Goal: Book appointment/travel/reservation

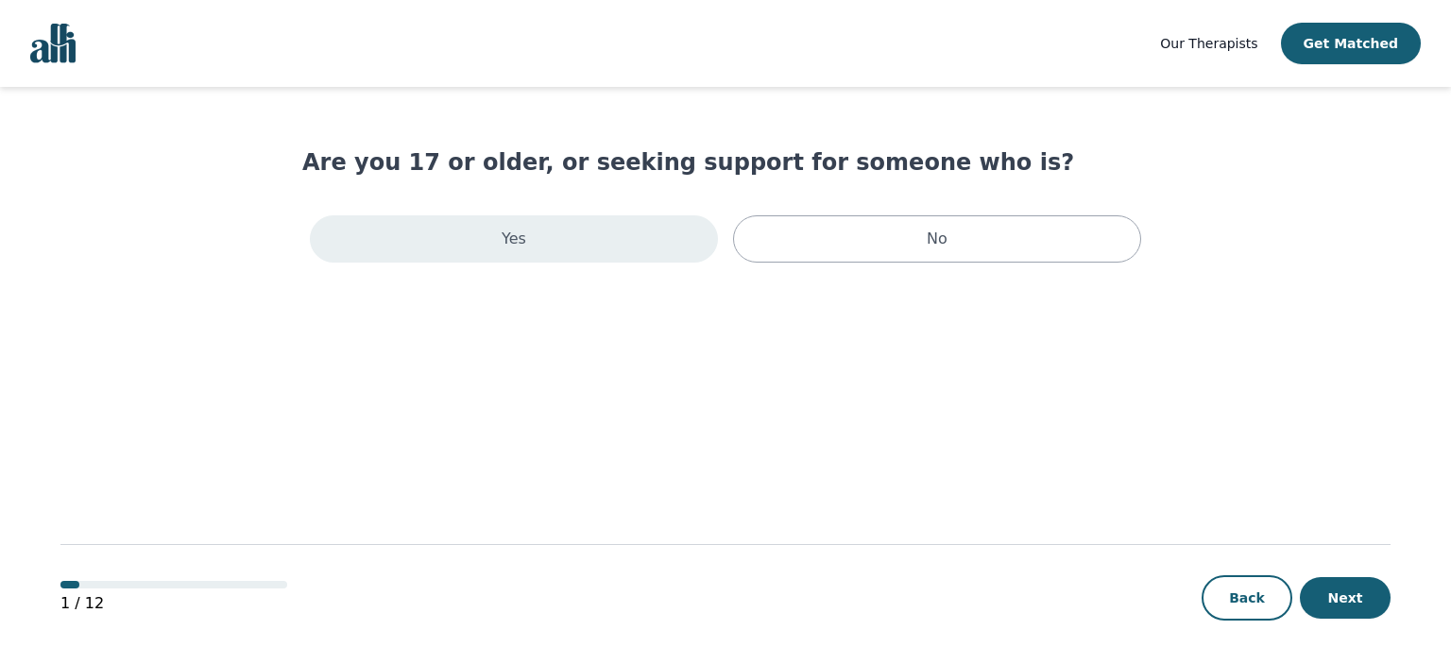
click at [627, 249] on div "Yes" at bounding box center [514, 238] width 408 height 47
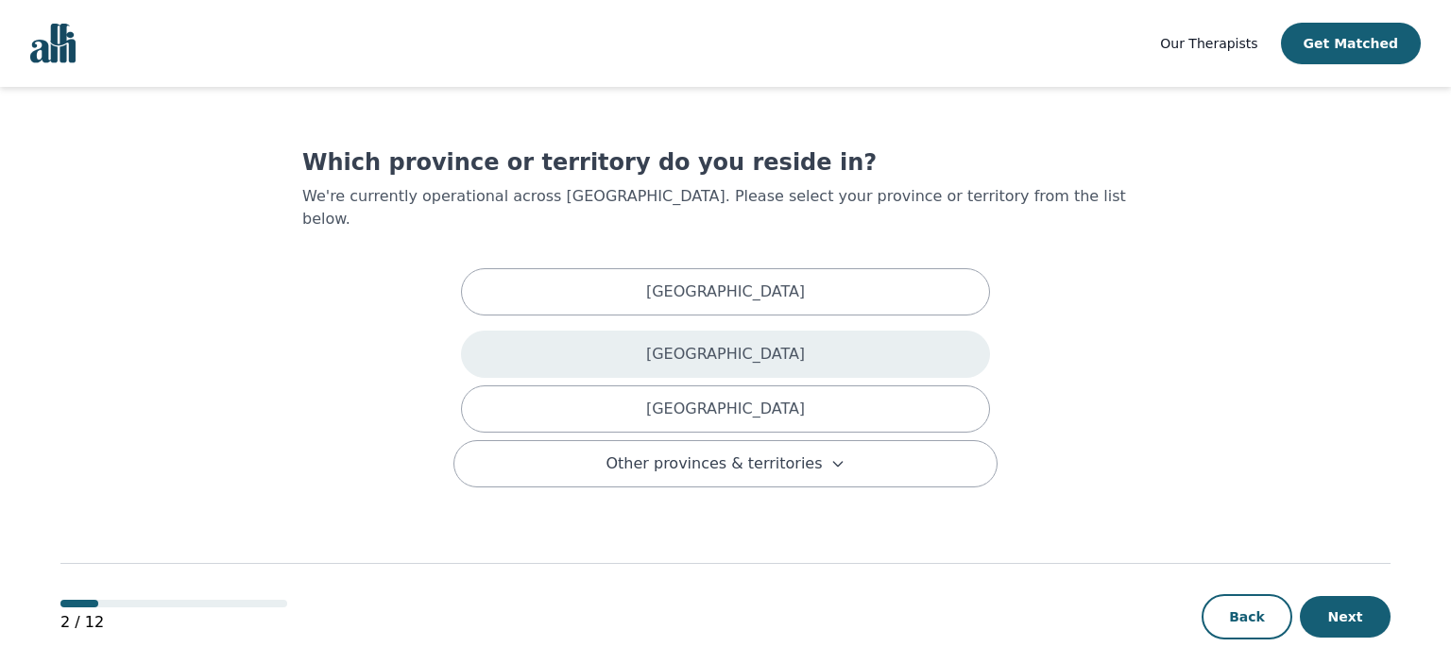
click at [724, 343] on p "[GEOGRAPHIC_DATA]" at bounding box center [725, 354] width 159 height 23
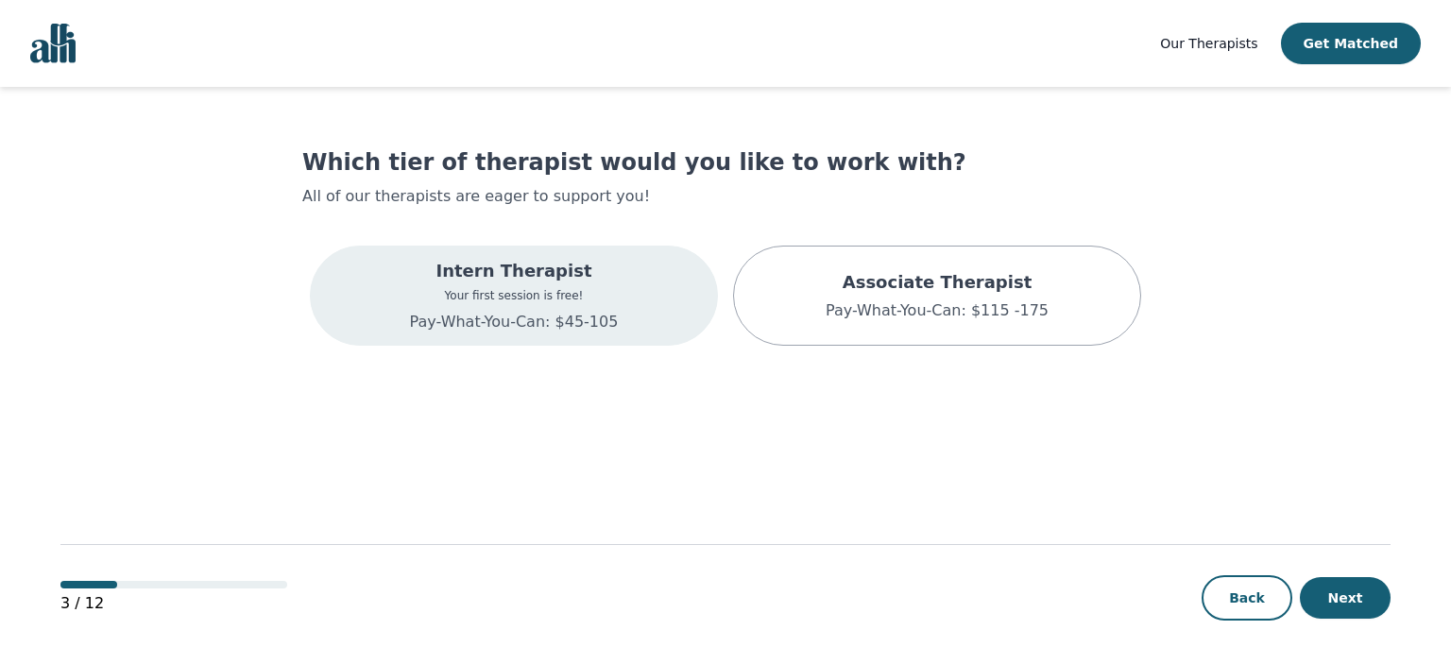
click at [678, 325] on div "Intern Therapist Your first session is free! Pay-What-You-Can: $45-105" at bounding box center [514, 296] width 408 height 100
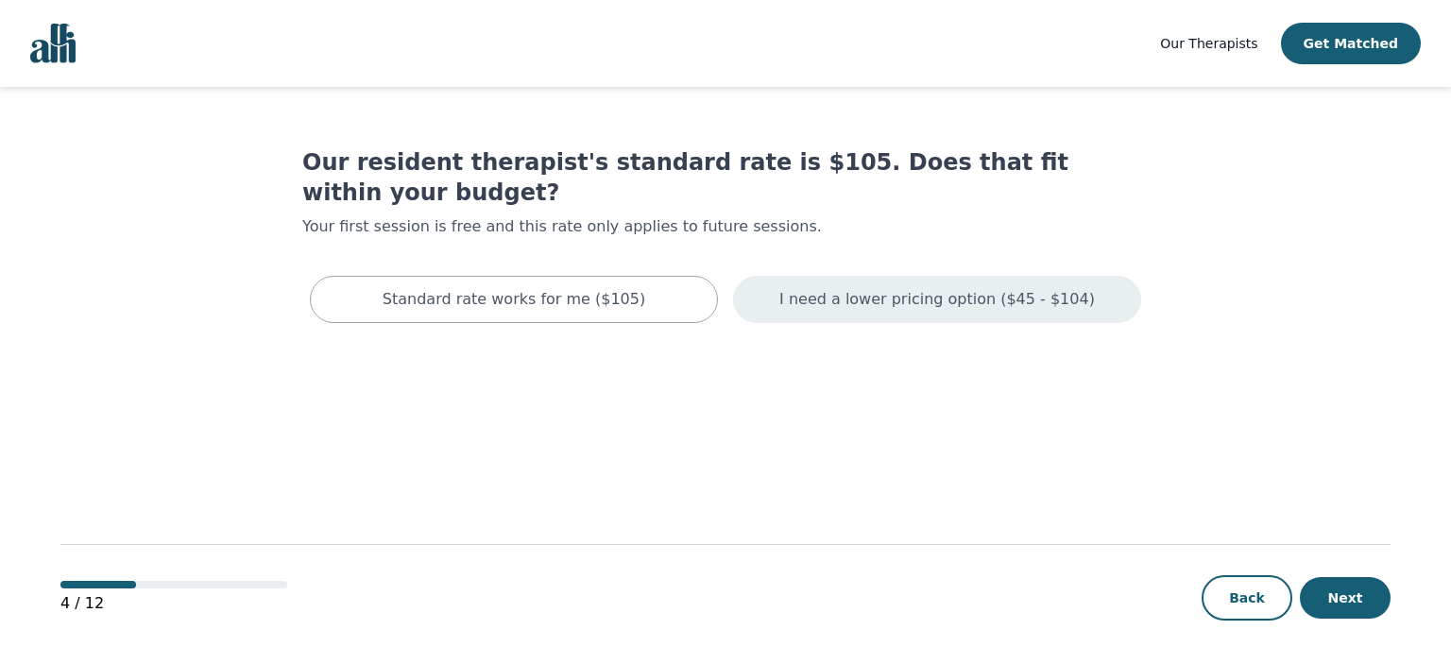
click at [733, 288] on p "I need a lower pricing option ($45 - $104)" at bounding box center [938, 299] width 316 height 23
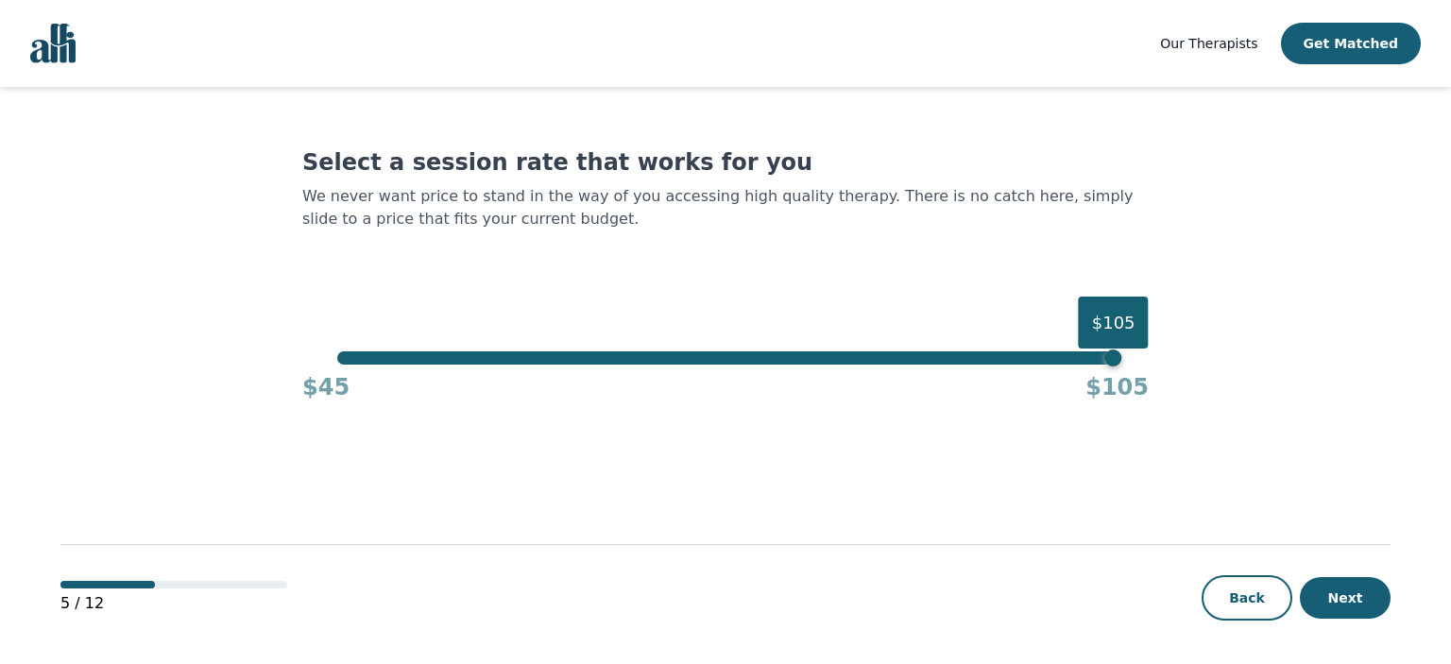
drag, startPoint x: 1064, startPoint y: 371, endPoint x: 1011, endPoint y: 371, distance: 52.9
click at [733, 371] on div "$45 $105" at bounding box center [725, 384] width 847 height 38
click at [549, 365] on div "$45 $105" at bounding box center [725, 384] width 847 height 38
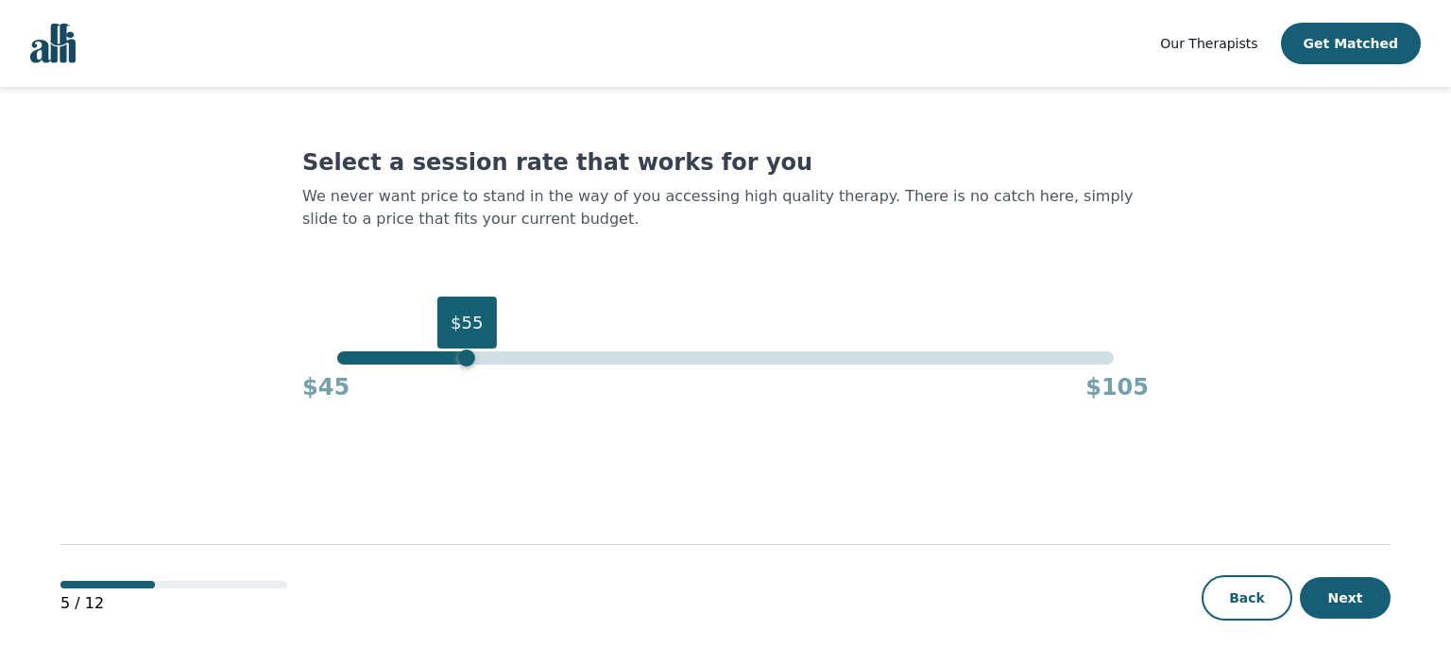
click at [472, 361] on div "$55" at bounding box center [725, 358] width 776 height 13
click at [550, 365] on div "$45 $105" at bounding box center [725, 384] width 847 height 38
click at [565, 365] on div "$45 $105" at bounding box center [725, 384] width 847 height 38
click at [591, 365] on div "$55" at bounding box center [725, 358] width 776 height 13
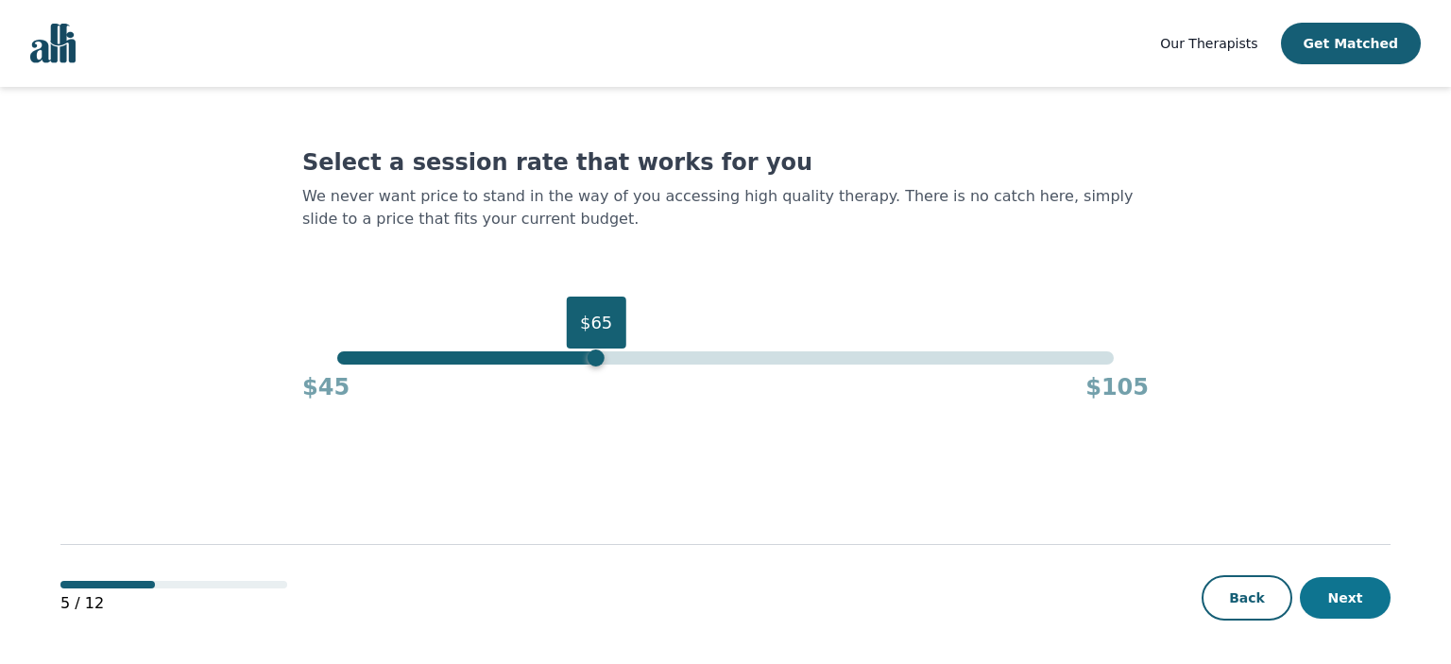
click at [733, 594] on button "Next" at bounding box center [1345, 598] width 91 height 42
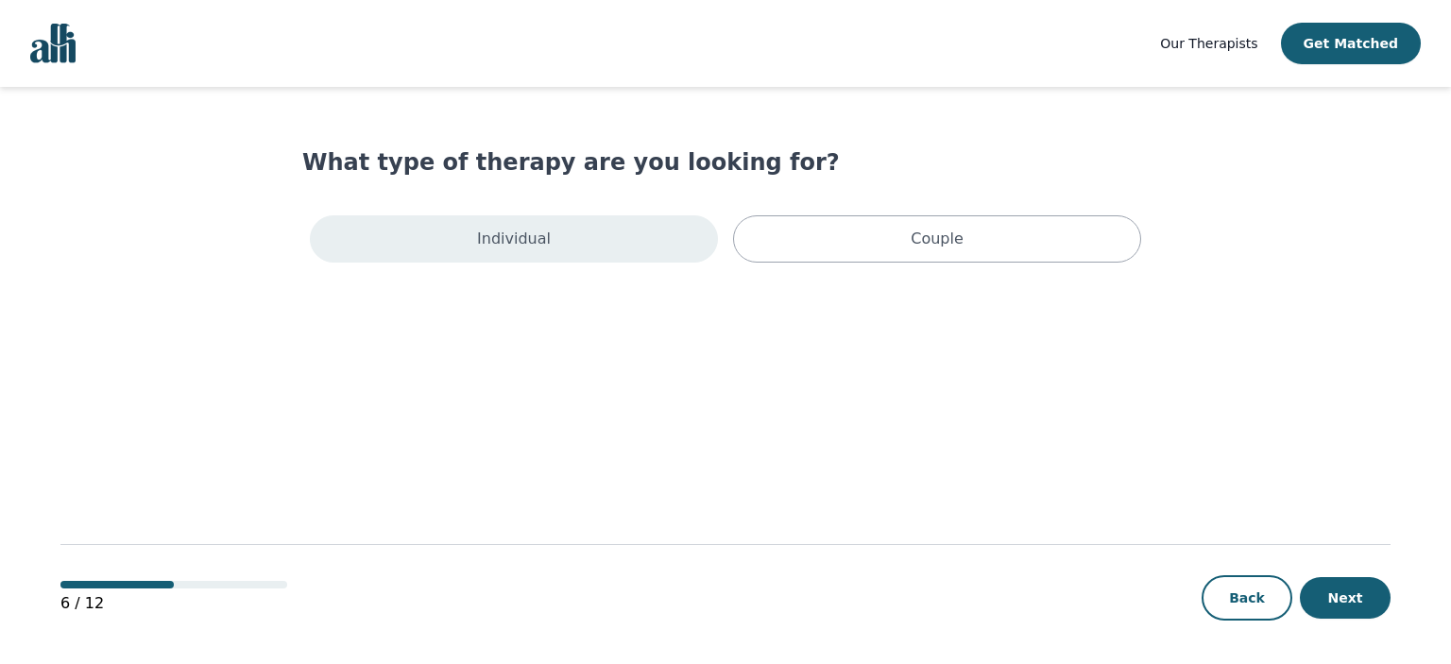
click at [678, 247] on div "Individual" at bounding box center [514, 238] width 408 height 47
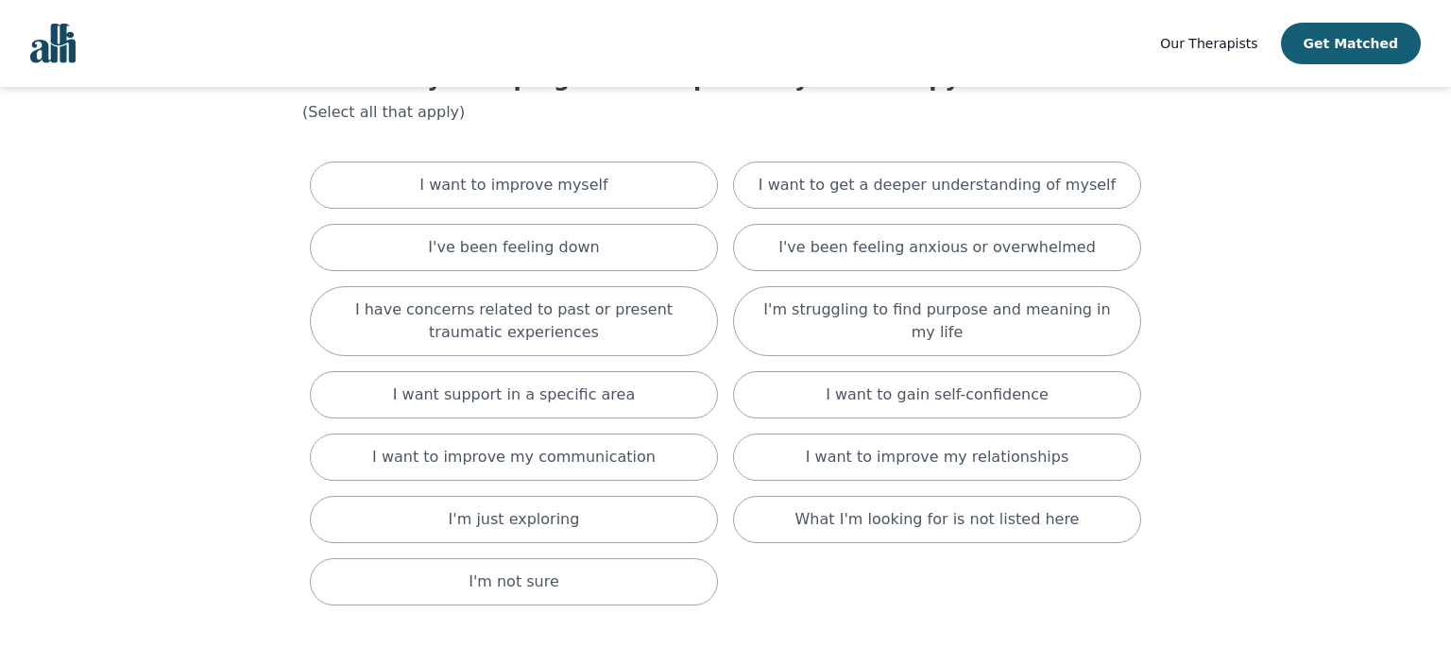
scroll to position [85, 0]
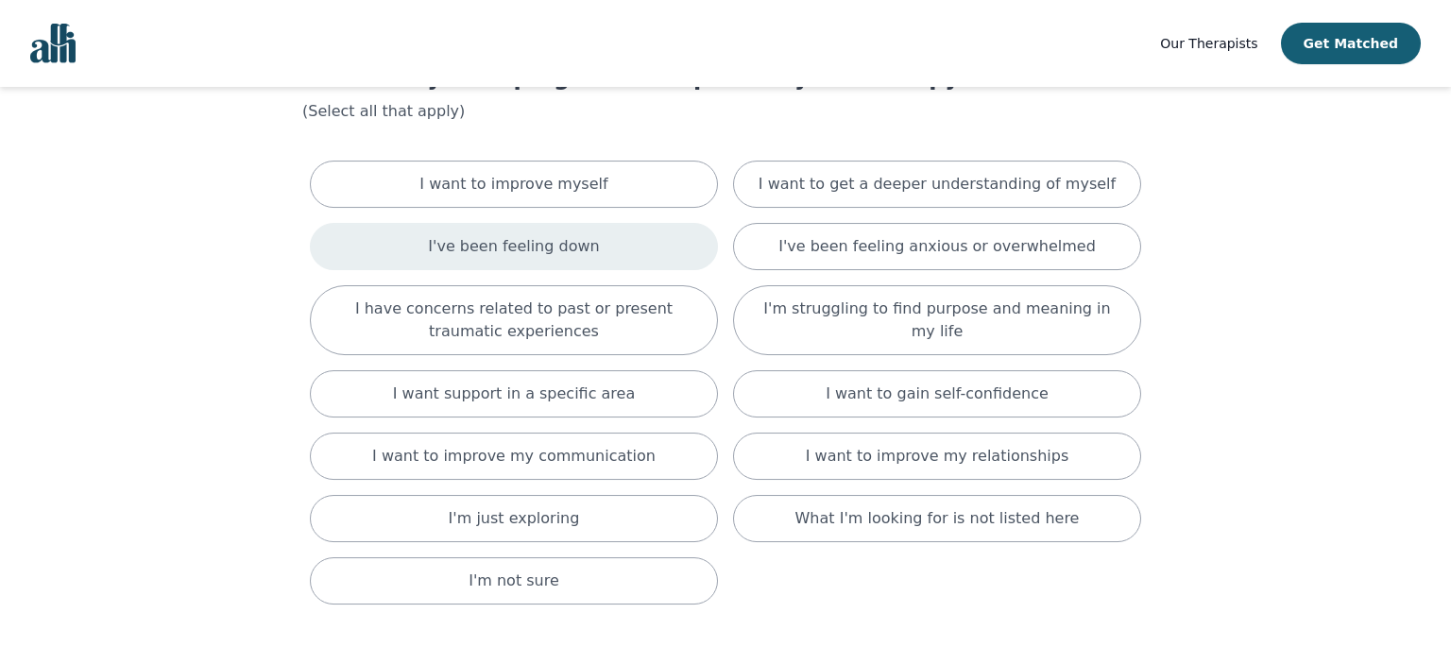
click at [616, 248] on div "I've been feeling down" at bounding box center [514, 246] width 408 height 47
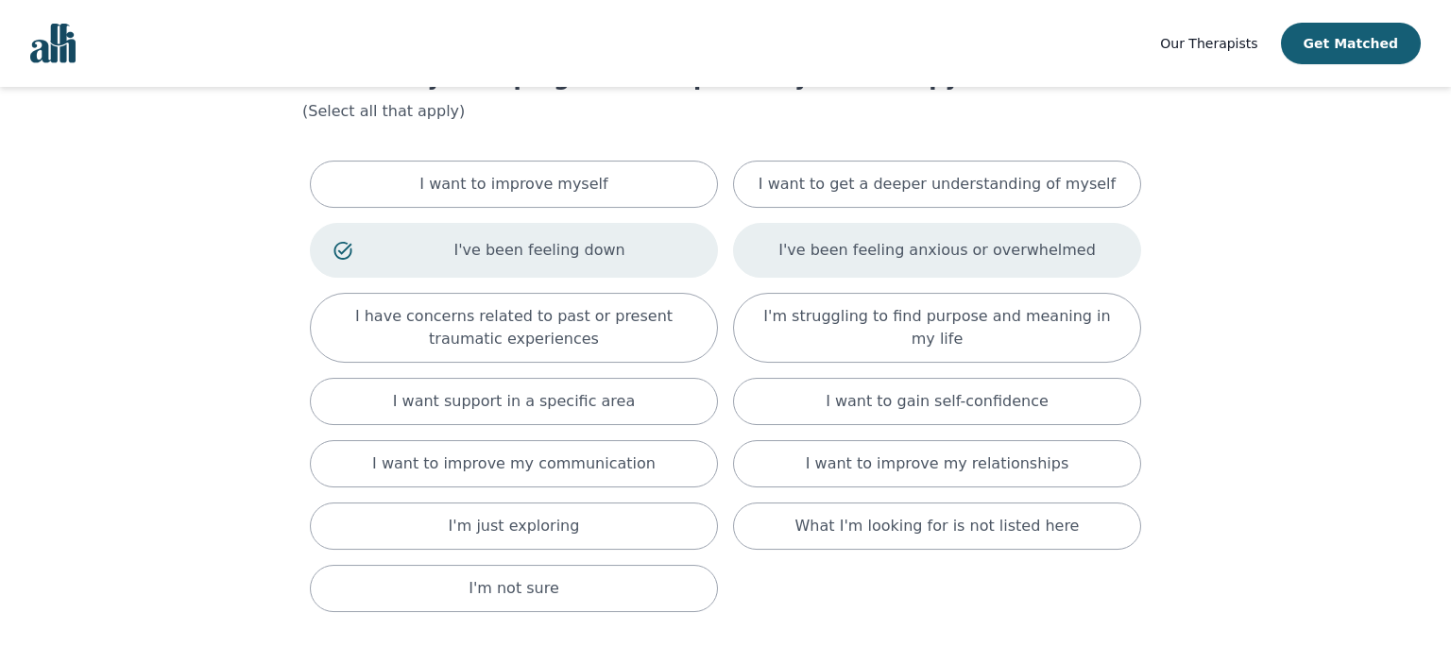
click at [733, 232] on div "I've been feeling anxious or overwhelmed" at bounding box center [937, 250] width 408 height 55
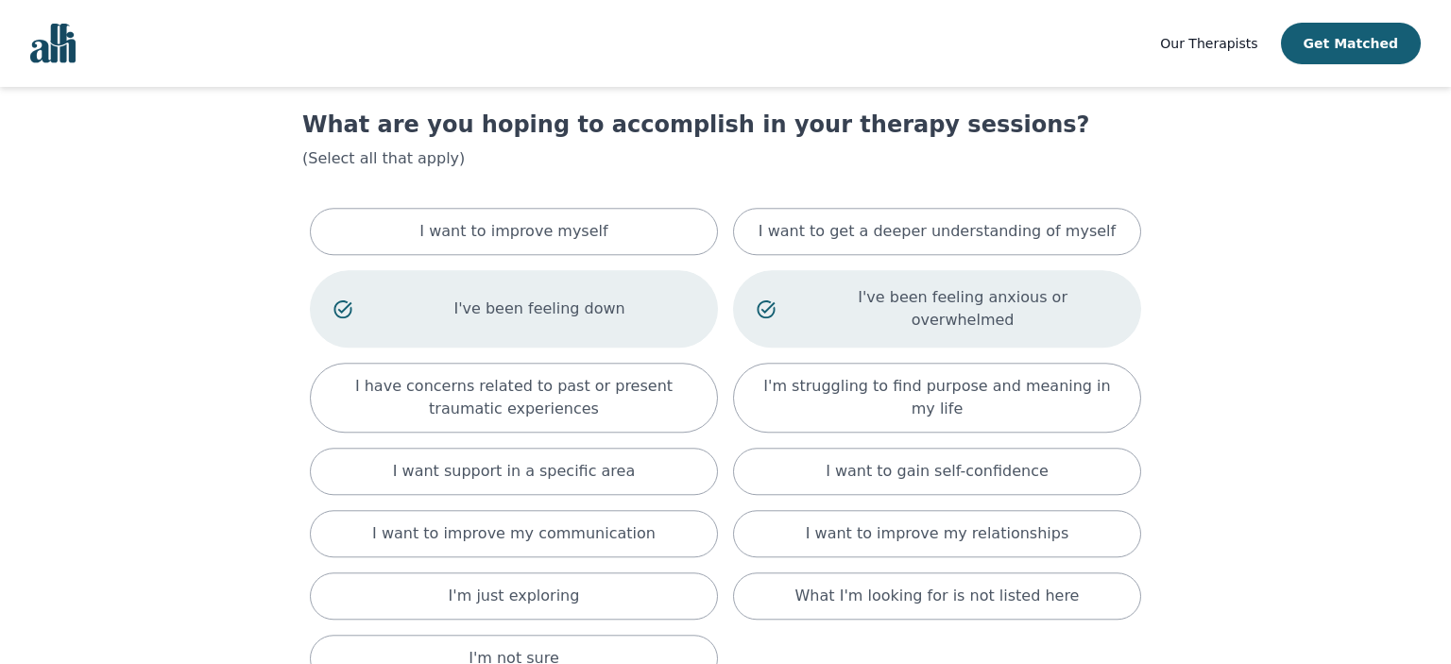
scroll to position [50, 0]
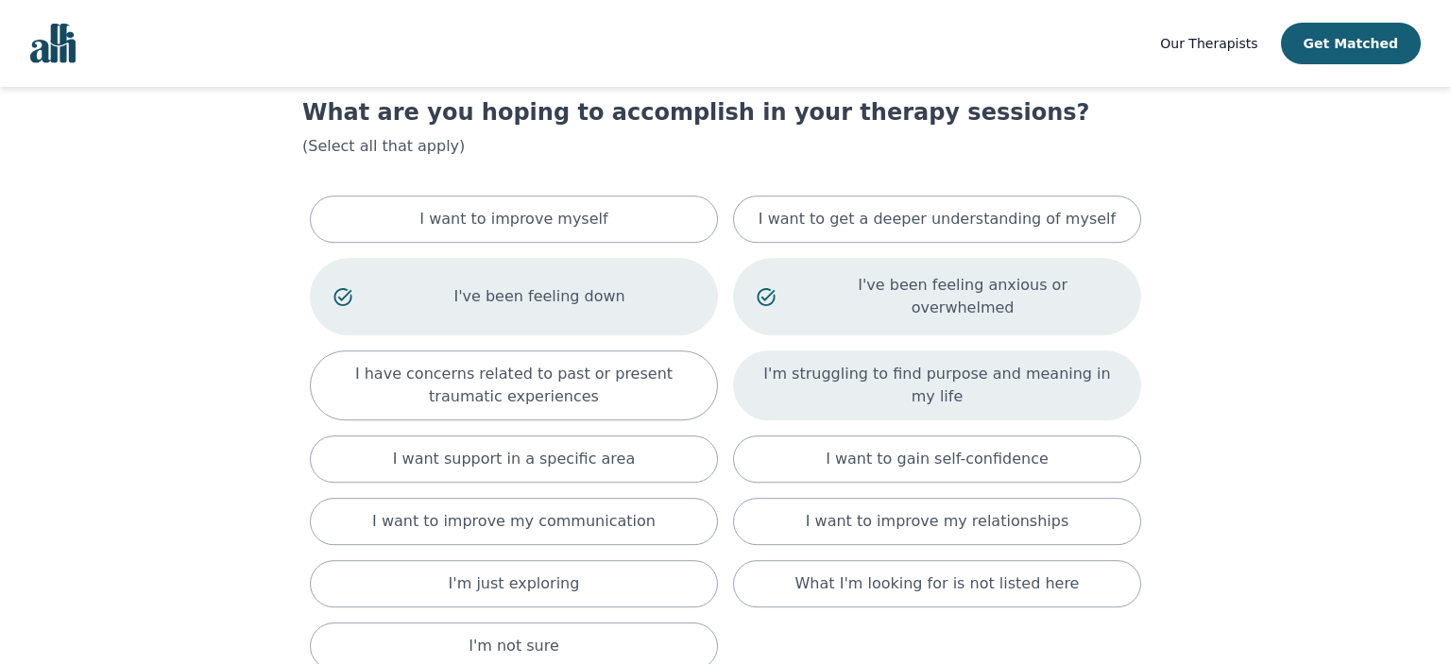
click at [733, 363] on p "I'm struggling to find purpose and meaning in my life" at bounding box center [937, 385] width 361 height 45
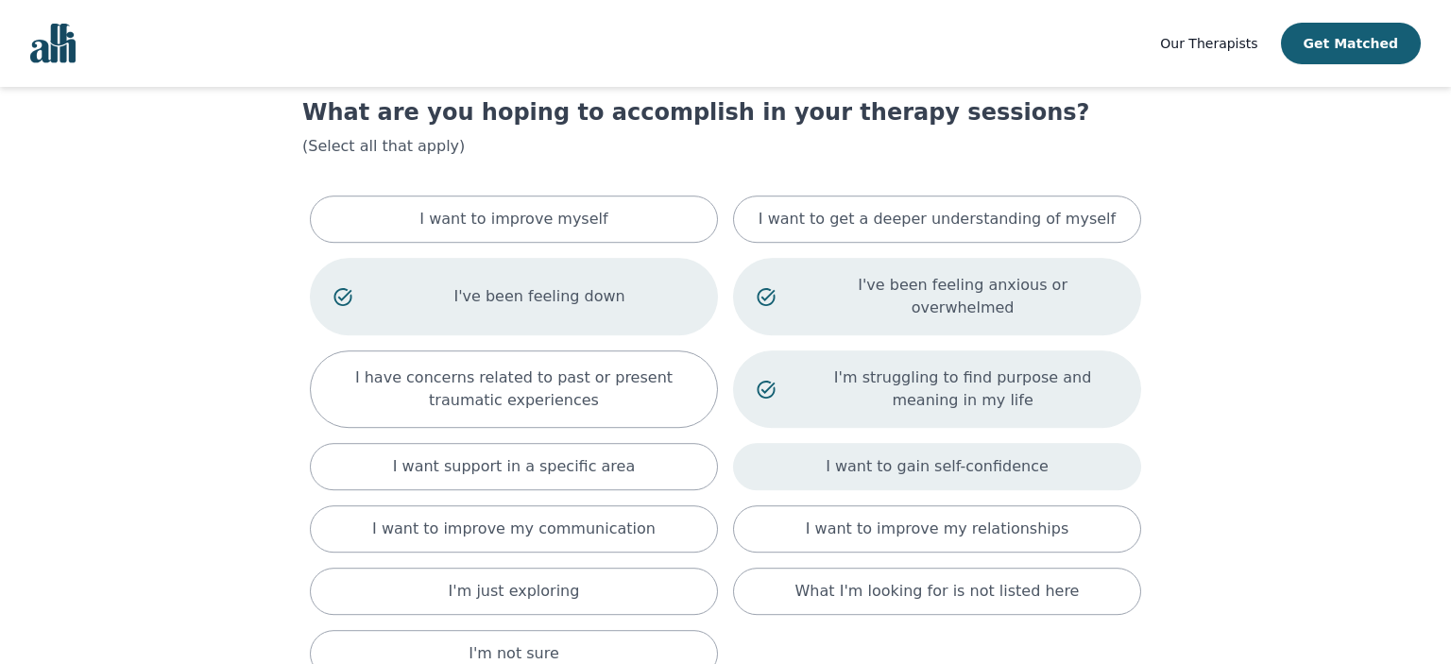
click at [733, 449] on div "I want to gain self-confidence" at bounding box center [937, 466] width 408 height 47
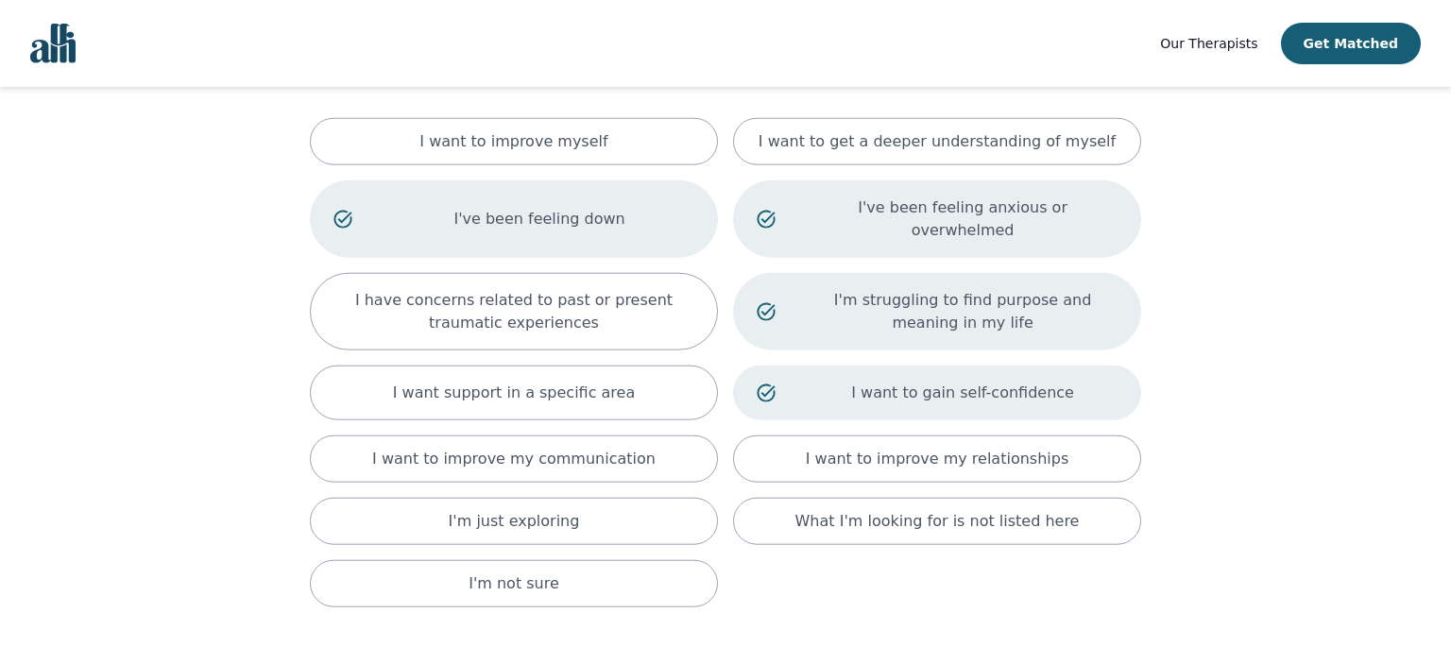
scroll to position [163, 0]
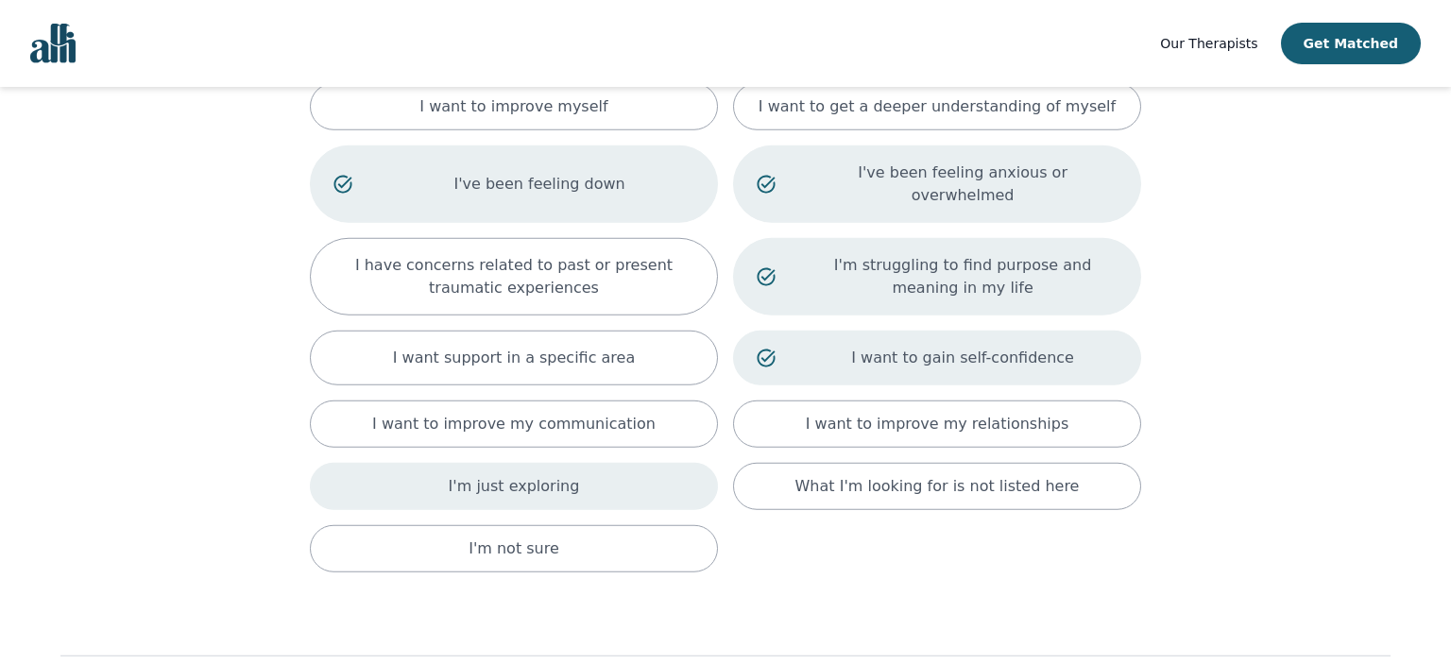
click at [694, 472] on div "I'm just exploring" at bounding box center [514, 486] width 408 height 47
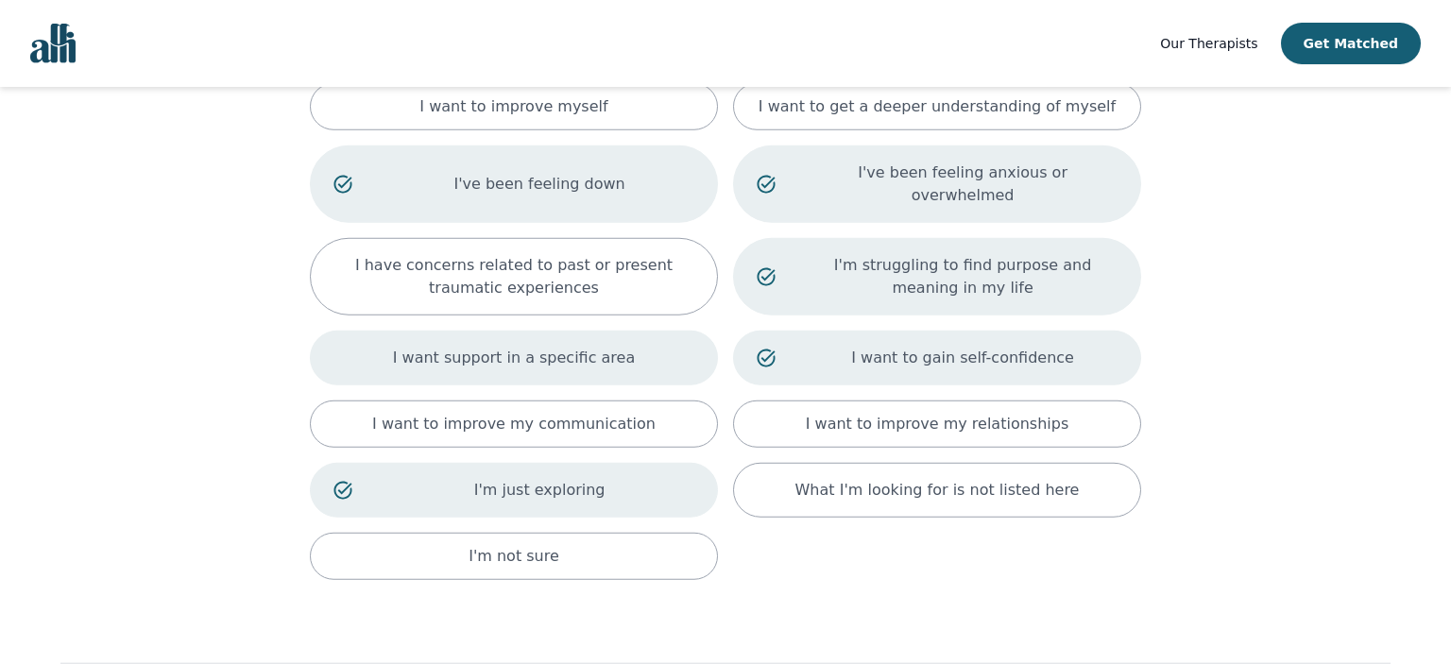
click at [668, 339] on div "I want support in a specific area" at bounding box center [514, 358] width 408 height 55
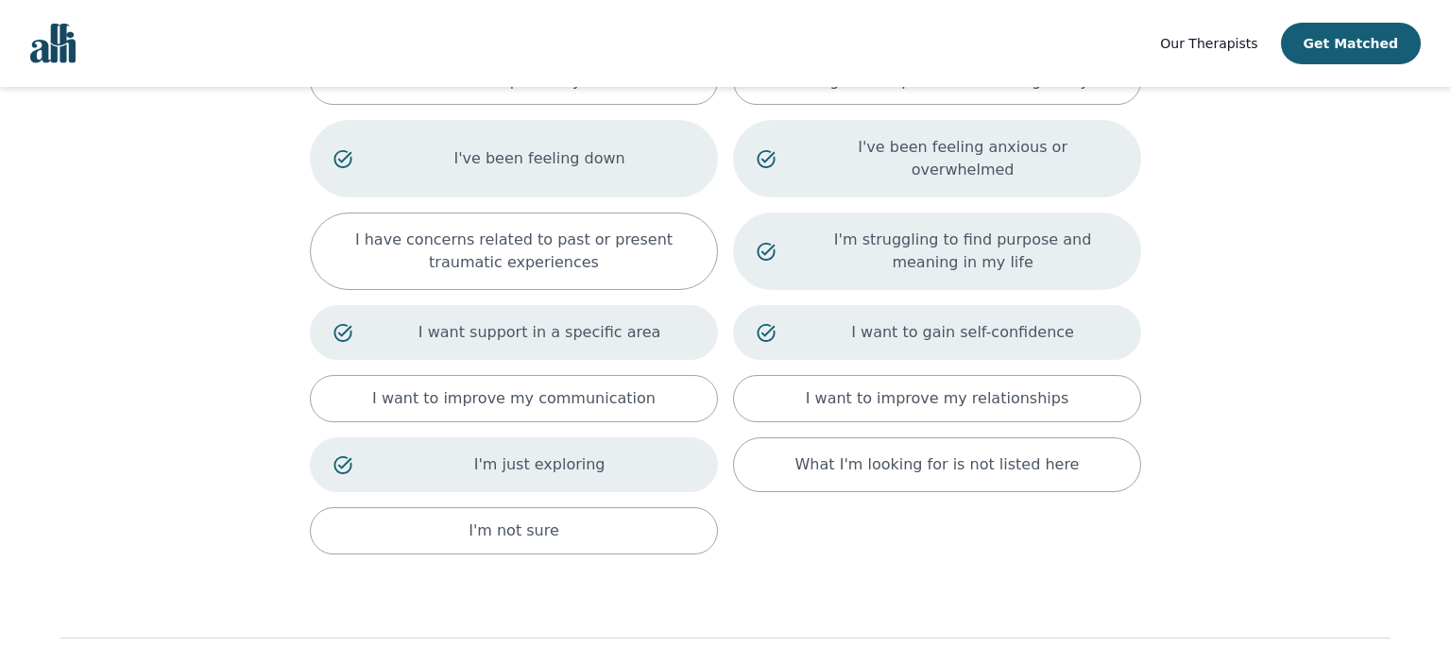
scroll to position [257, 0]
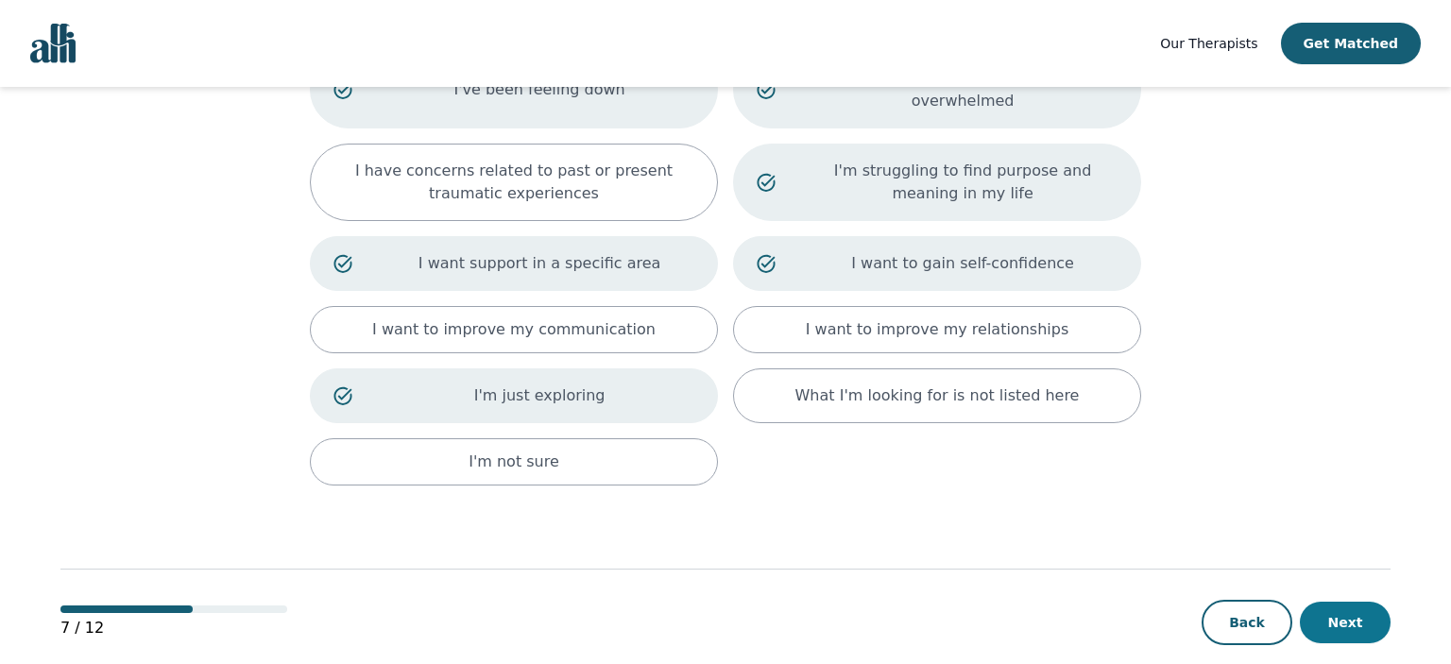
click at [733, 602] on button "Next" at bounding box center [1345, 623] width 91 height 42
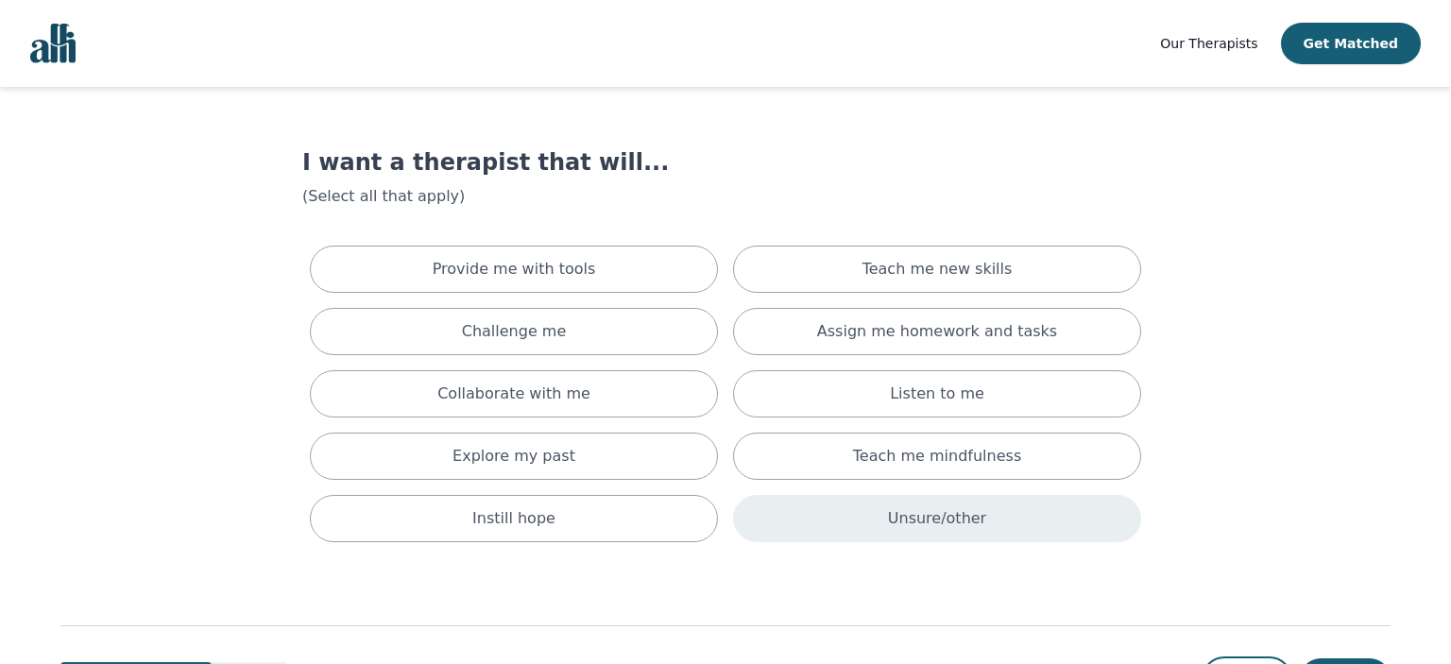
click at [733, 509] on div "Unsure/other" at bounding box center [937, 518] width 408 height 47
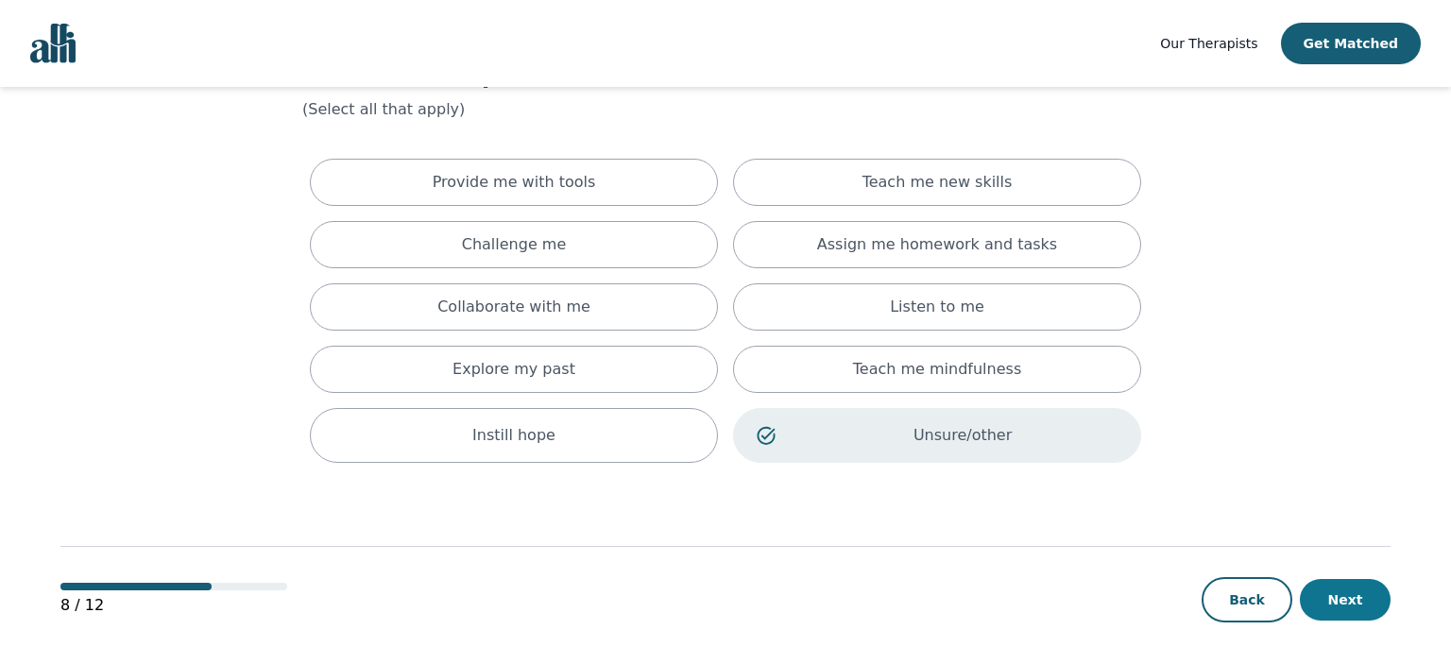
click at [733, 605] on button "Next" at bounding box center [1345, 600] width 91 height 42
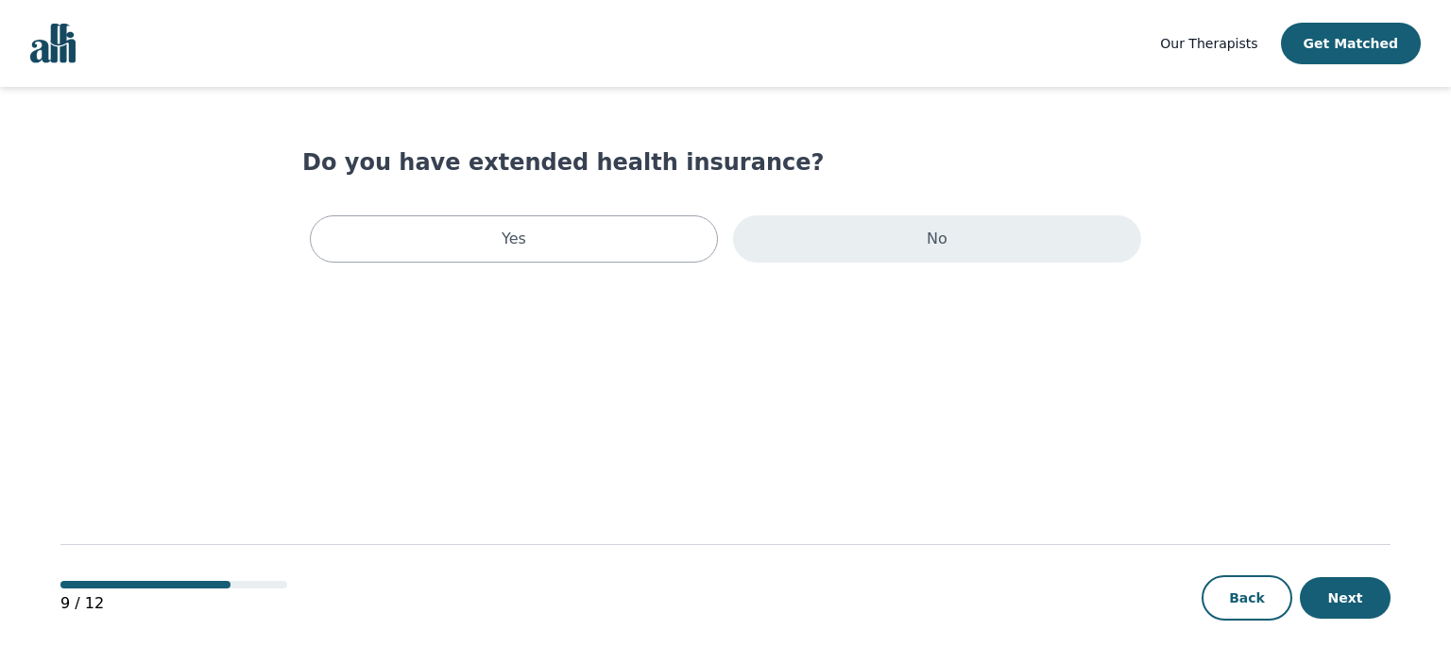
click at [733, 236] on div "No" at bounding box center [937, 238] width 408 height 47
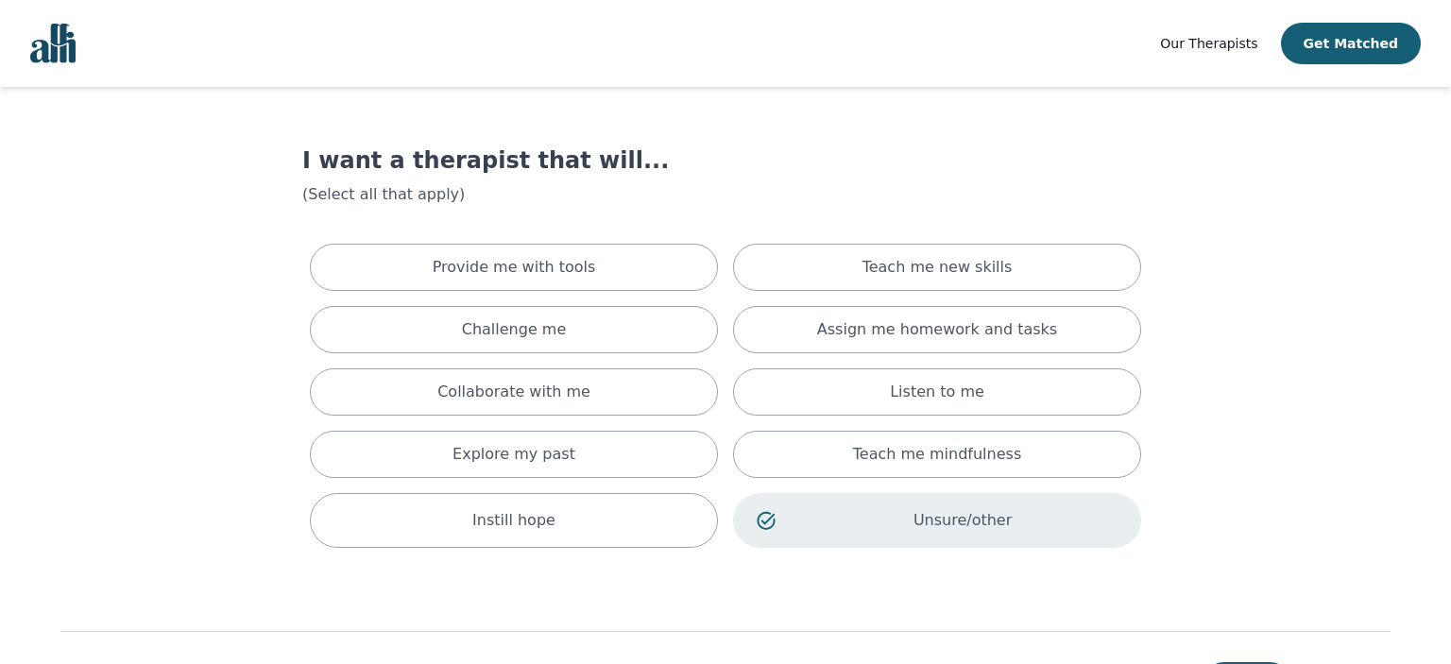
click at [49, 28] on img "Global" at bounding box center [52, 44] width 45 height 40
